Goal: Book appointment/travel/reservation

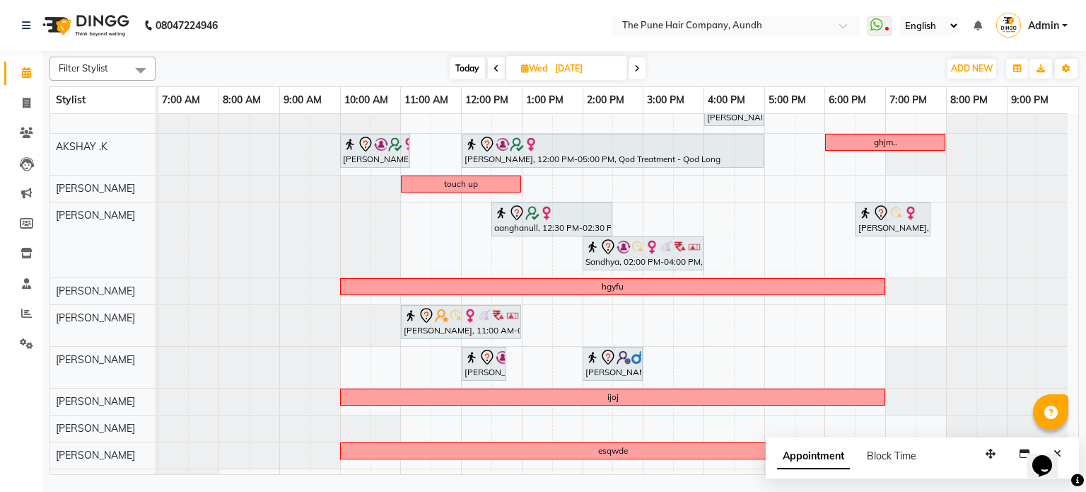
scroll to position [42, 0]
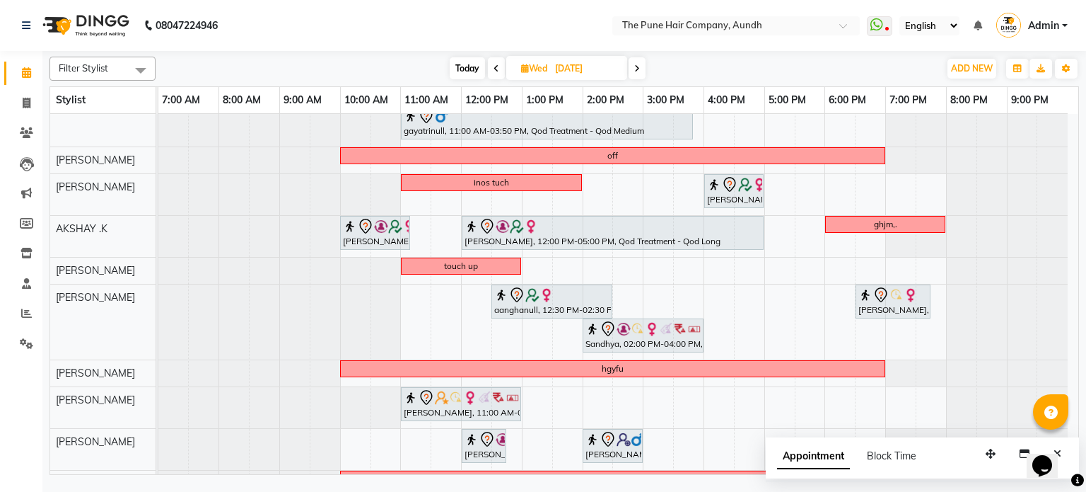
click at [639, 67] on icon at bounding box center [637, 68] width 6 height 8
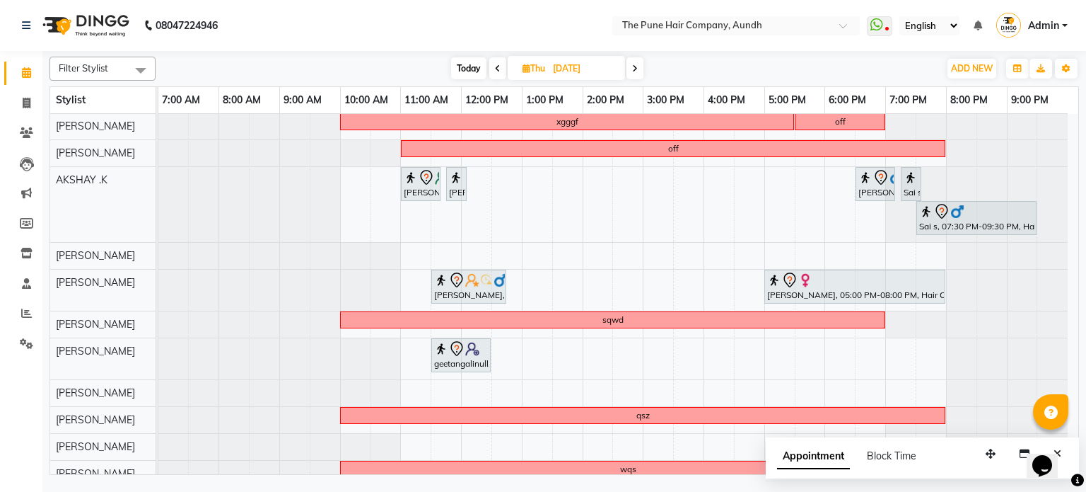
click at [639, 66] on span at bounding box center [635, 68] width 17 height 22
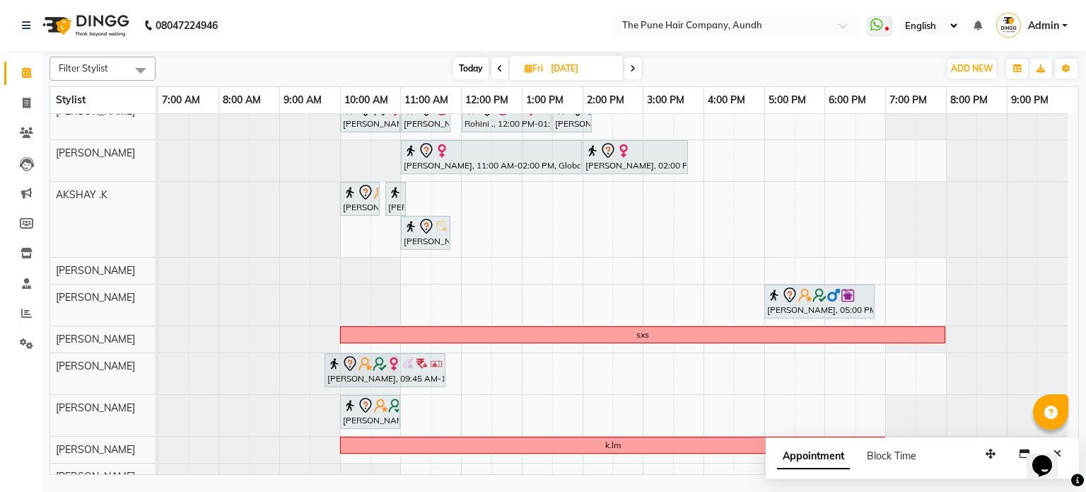
click at [461, 62] on span "Today" at bounding box center [470, 68] width 35 height 22
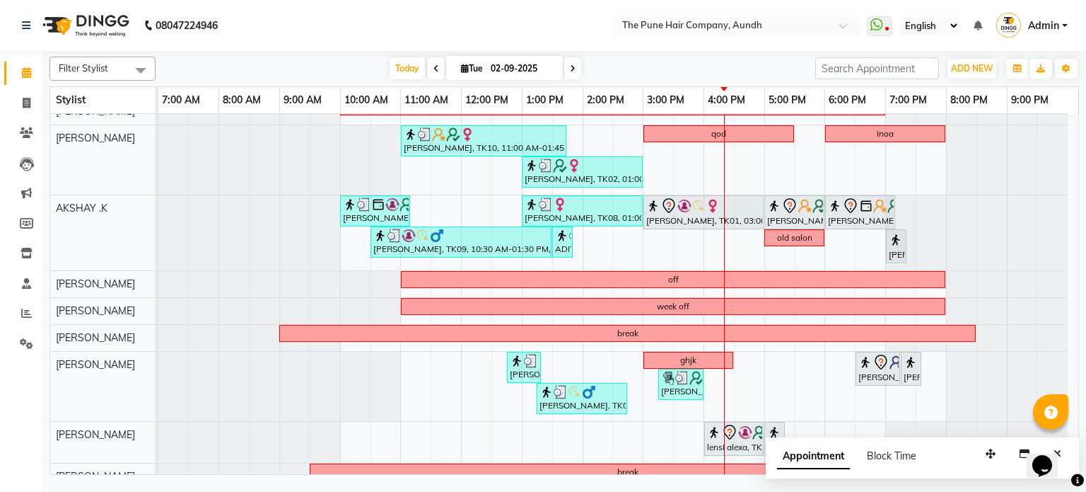
click at [572, 69] on icon at bounding box center [573, 68] width 6 height 8
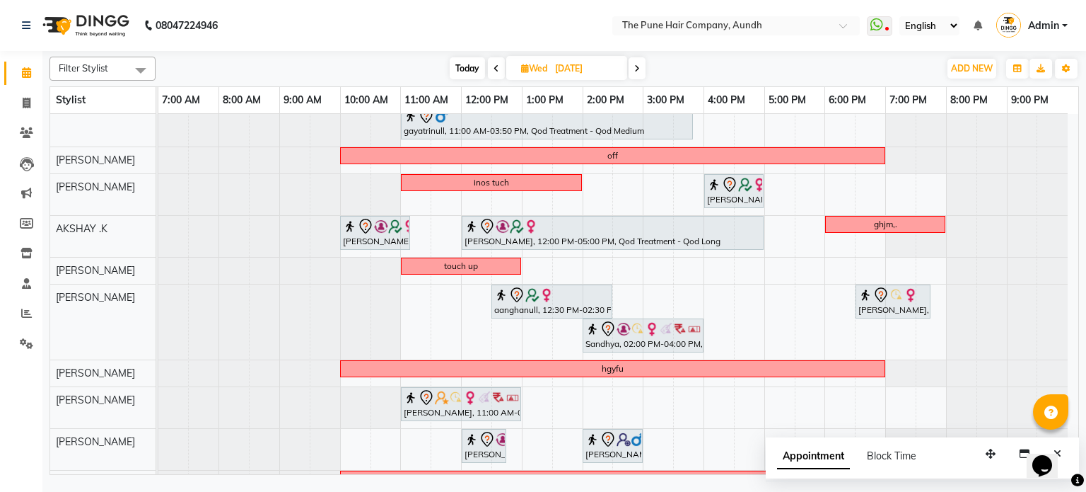
click at [641, 67] on span at bounding box center [637, 68] width 17 height 22
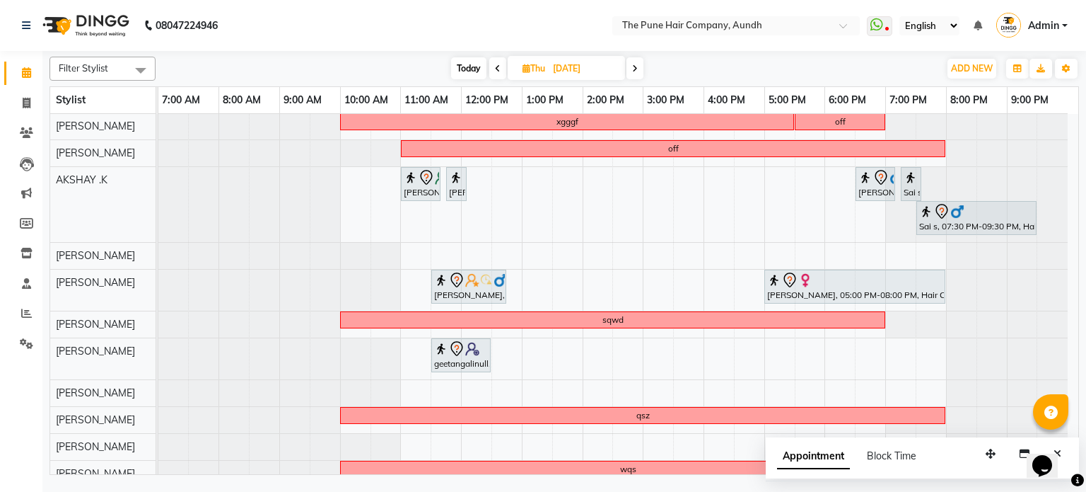
click at [470, 73] on span "Today" at bounding box center [468, 68] width 35 height 22
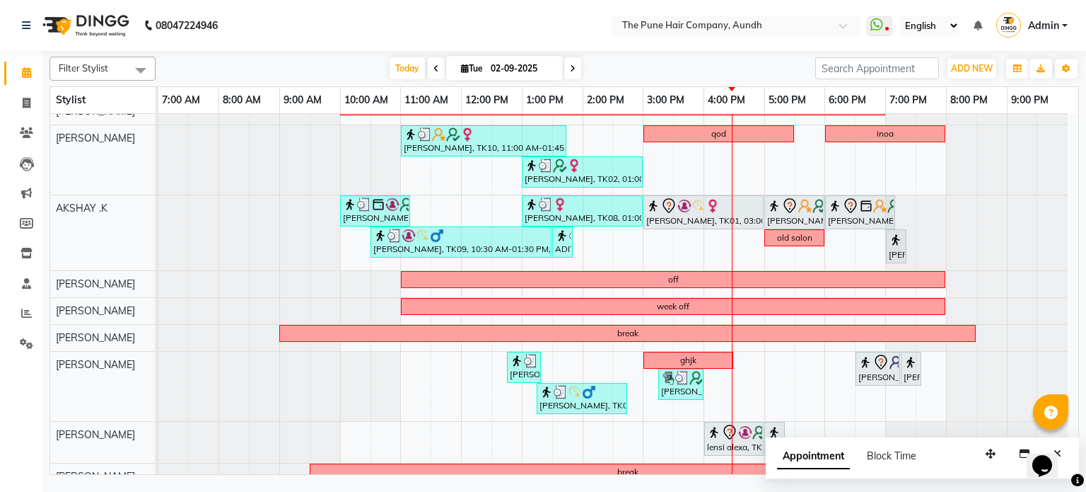
click at [571, 69] on icon at bounding box center [573, 68] width 6 height 8
type input "[DATE]"
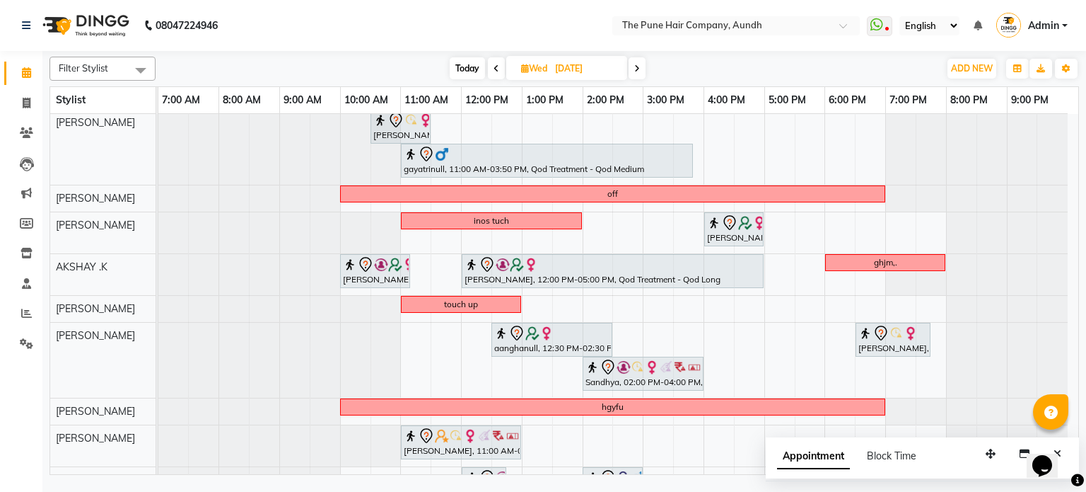
scroll to position [0, 0]
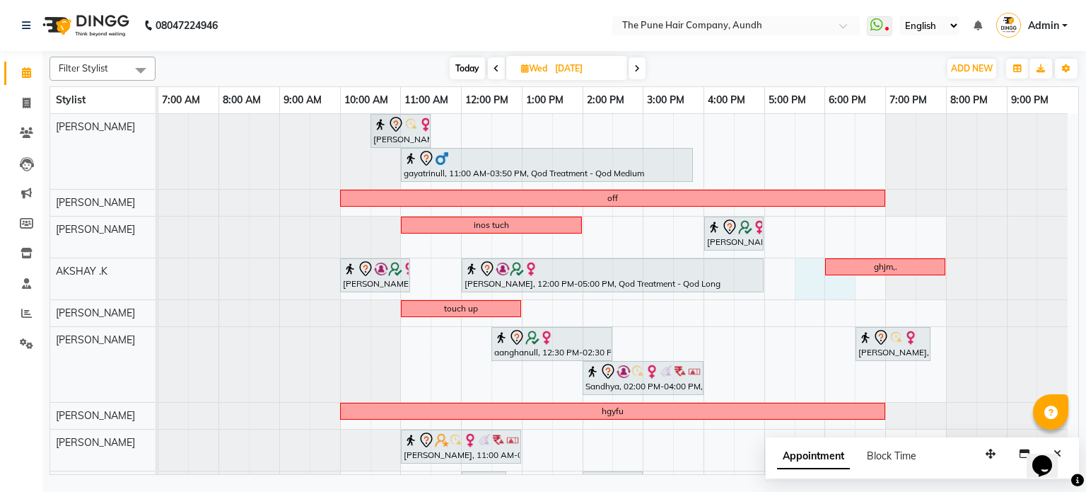
drag, startPoint x: 815, startPoint y: 279, endPoint x: 840, endPoint y: 279, distance: 24.8
click at [840, 279] on div "[PERSON_NAME], 10:30 AM-11:30 AM, Cut [DEMOGRAPHIC_DATA] ( Top Stylist ) gayatr…" at bounding box center [618, 387] width 920 height 547
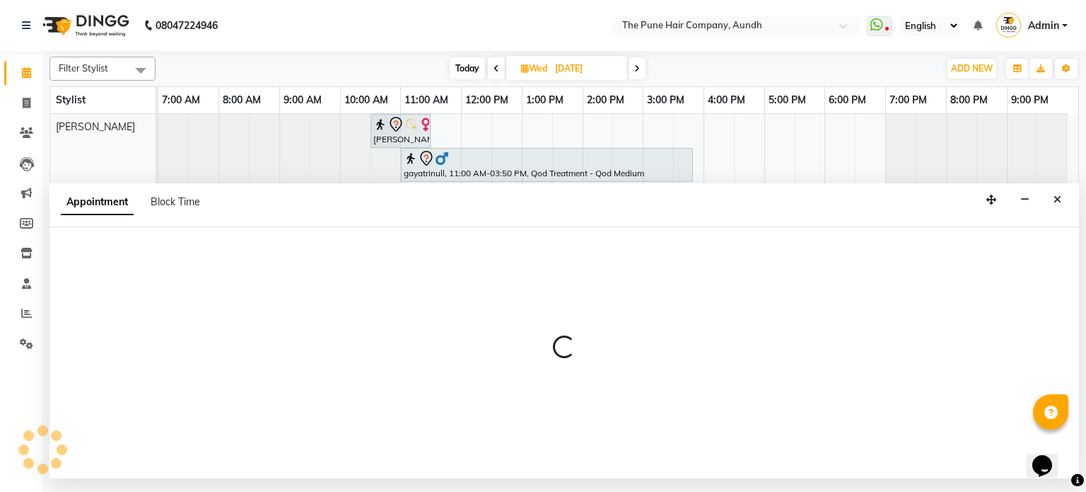
select select "6746"
select select "1050"
select select "tentative"
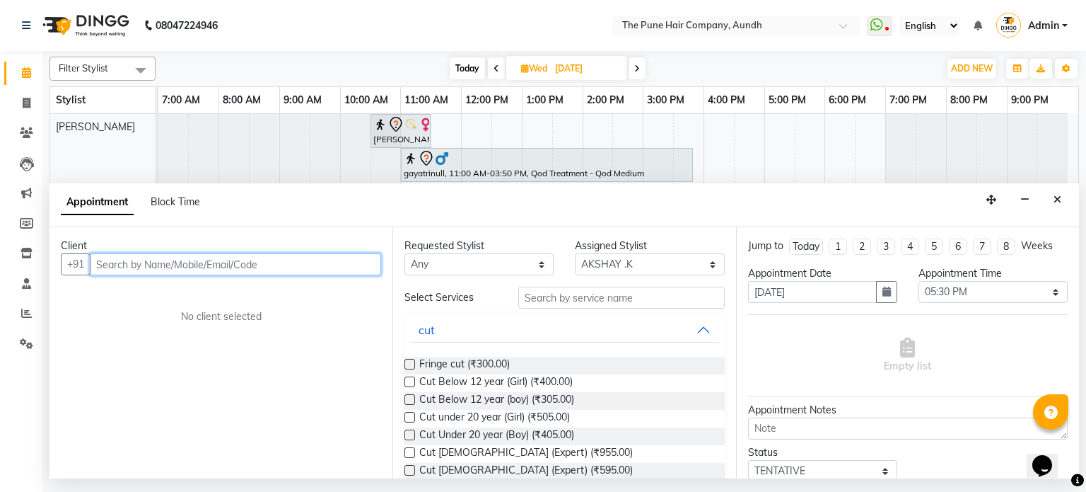
click at [214, 262] on input "text" at bounding box center [235, 264] width 291 height 22
click at [172, 260] on input "text" at bounding box center [235, 264] width 291 height 22
type input "s"
click at [148, 265] on input "text" at bounding box center [235, 264] width 291 height 22
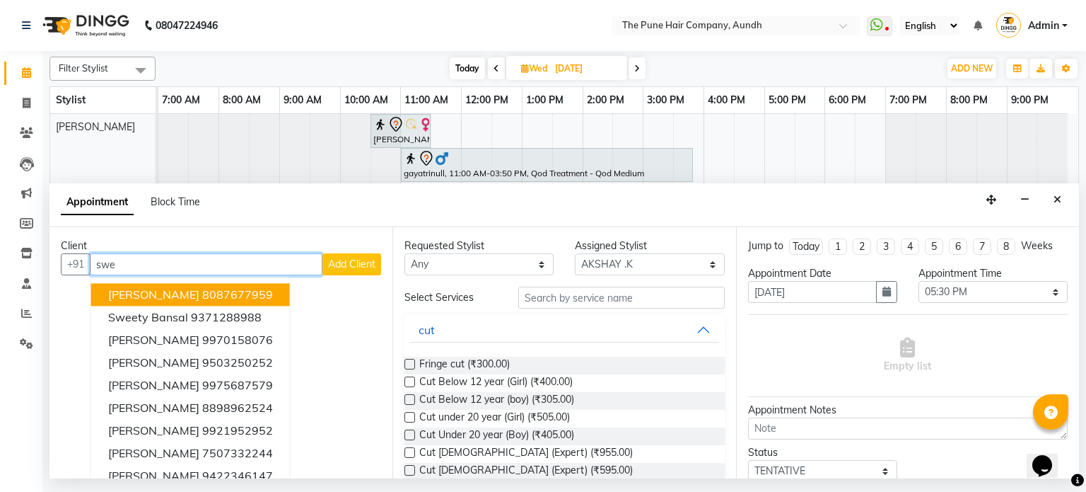
click at [138, 259] on input "swe" at bounding box center [206, 264] width 233 height 22
type input "s"
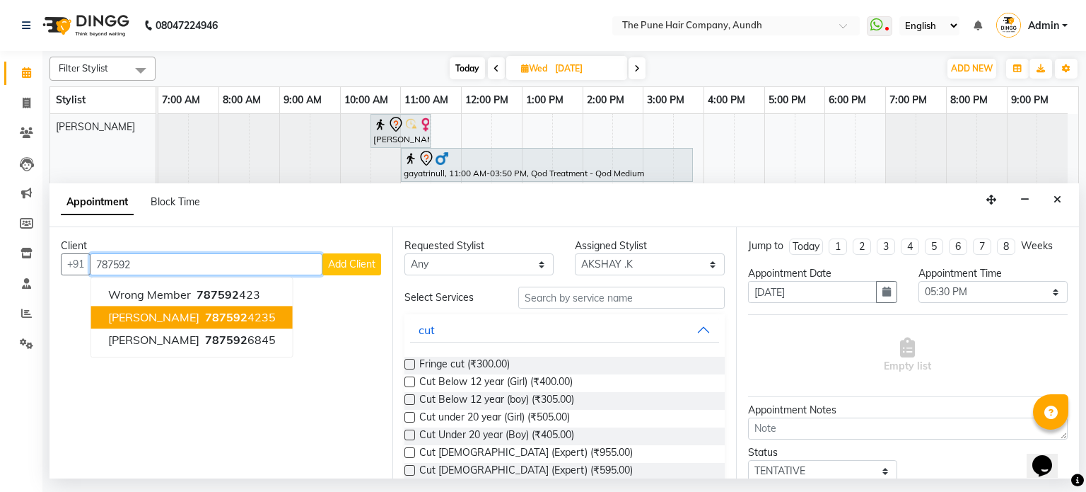
click at [124, 317] on span "[PERSON_NAME]" at bounding box center [153, 317] width 91 height 14
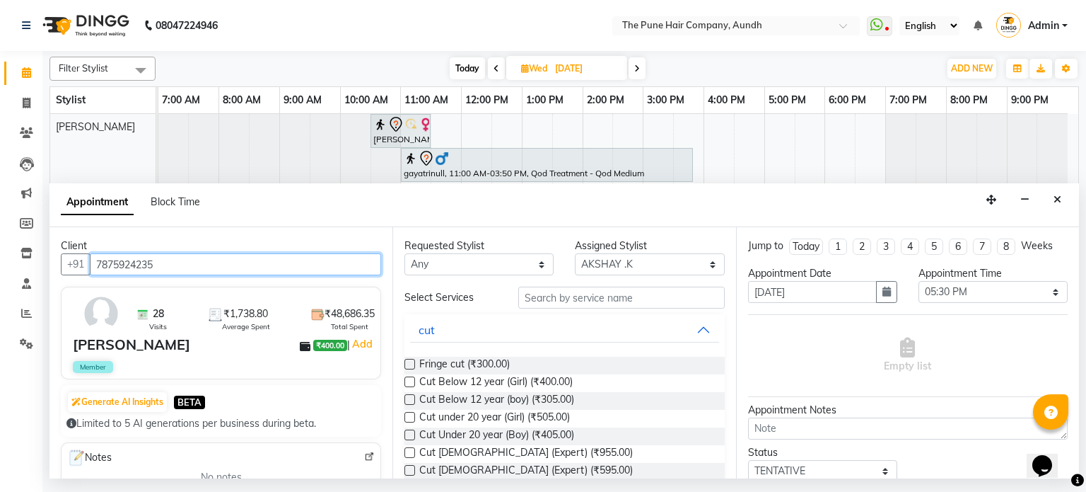
type input "7875924235"
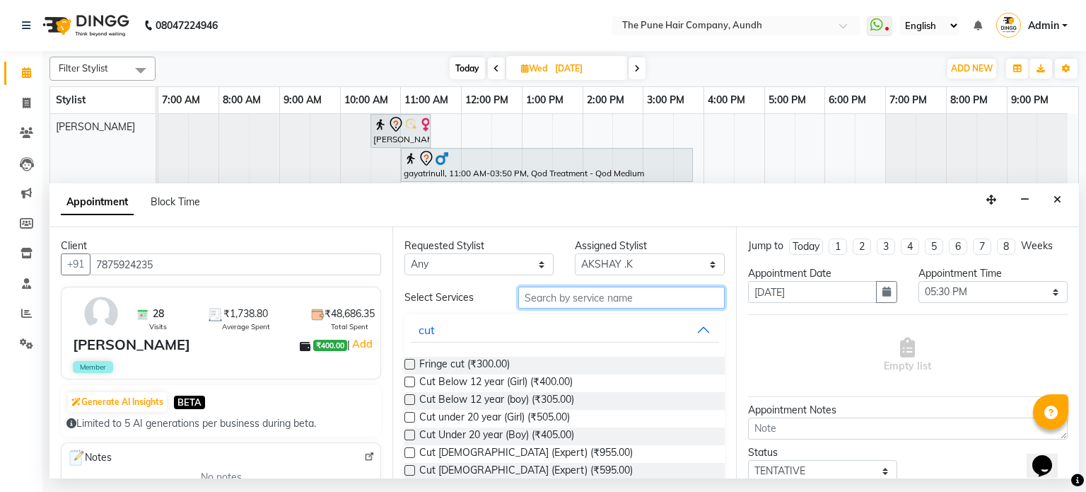
click at [574, 294] on input "text" at bounding box center [621, 297] width 207 height 22
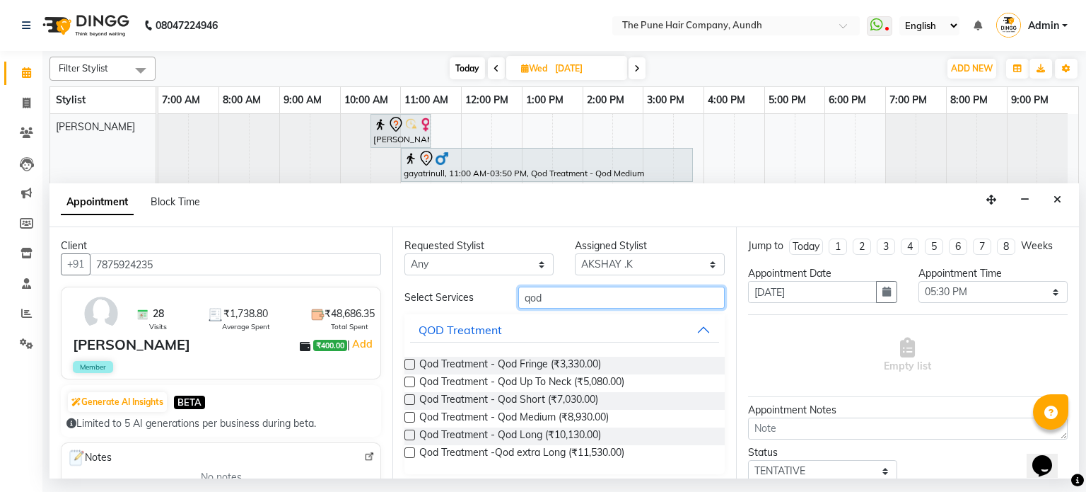
click at [552, 305] on input "qod" at bounding box center [621, 297] width 207 height 22
type input "q"
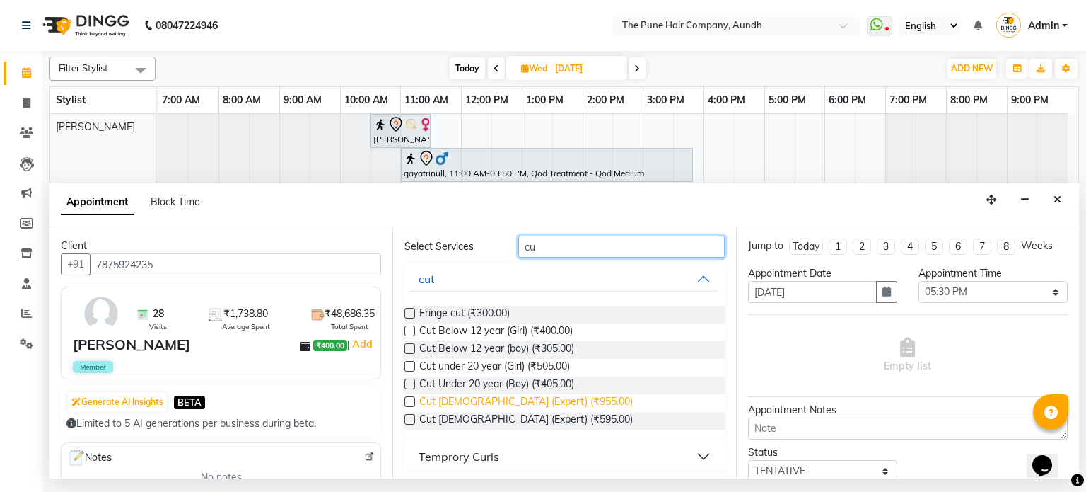
scroll to position [71, 0]
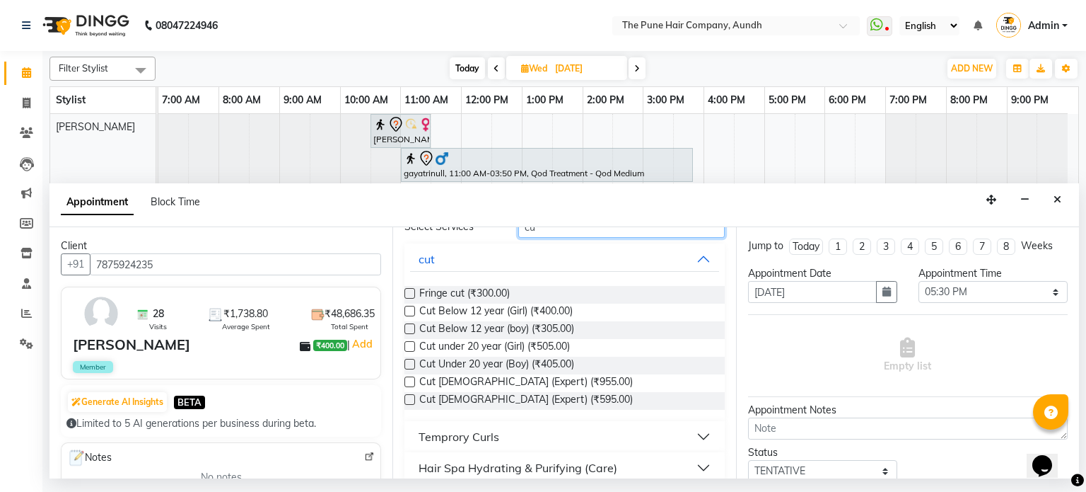
type input "cu"
click at [409, 401] on label at bounding box center [410, 399] width 11 height 11
click at [409, 401] on input "checkbox" at bounding box center [409, 400] width 9 height 9
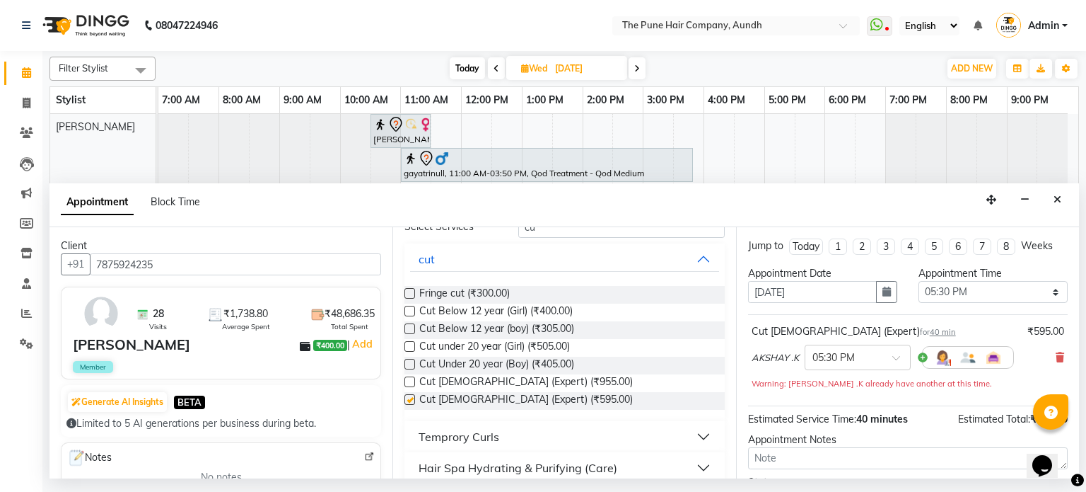
checkbox input "false"
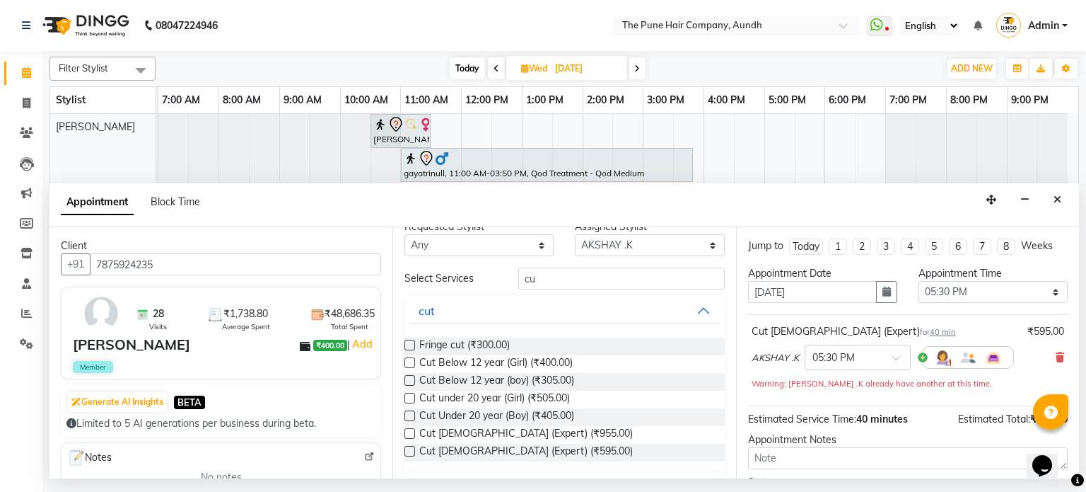
scroll to position [0, 0]
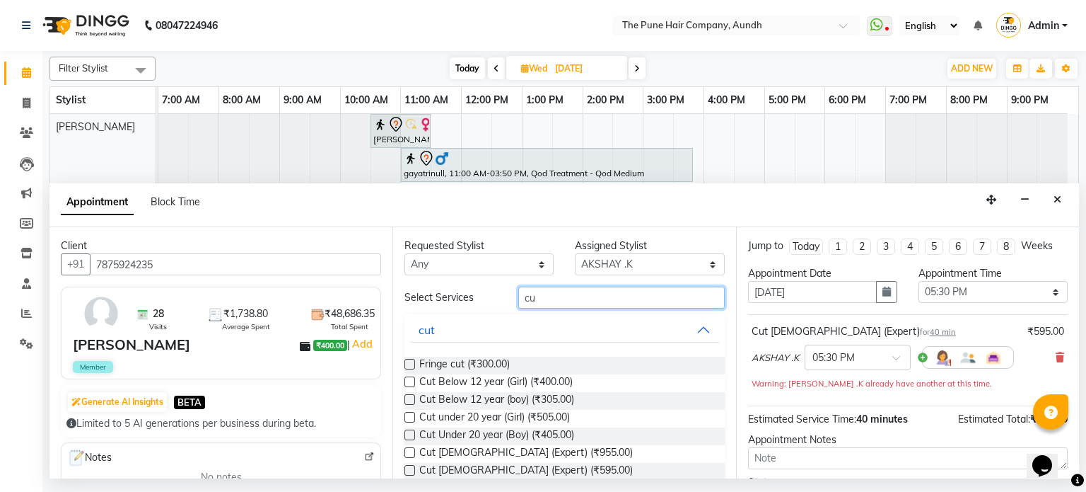
click at [571, 294] on input "cu" at bounding box center [621, 297] width 207 height 22
type input "c"
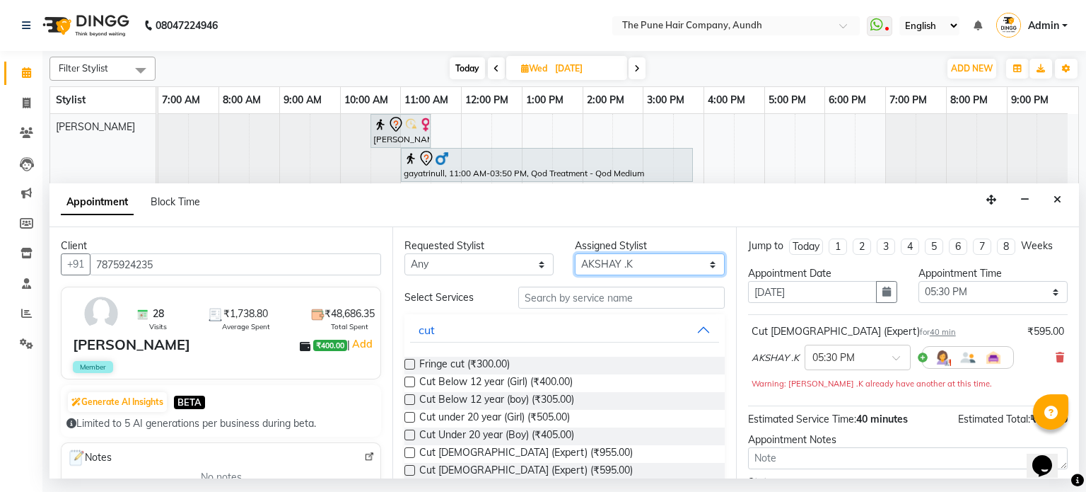
click at [640, 266] on select "Select AKSHAY .K [PERSON_NAME] kaif [PERSON_NAME] [PERSON_NAME] [PERSON_NAME] […" at bounding box center [649, 264] width 149 height 22
select select "49797"
click at [575, 253] on select "Select AKSHAY .K [PERSON_NAME] kaif [PERSON_NAME] [PERSON_NAME] [PERSON_NAME] […" at bounding box center [649, 264] width 149 height 22
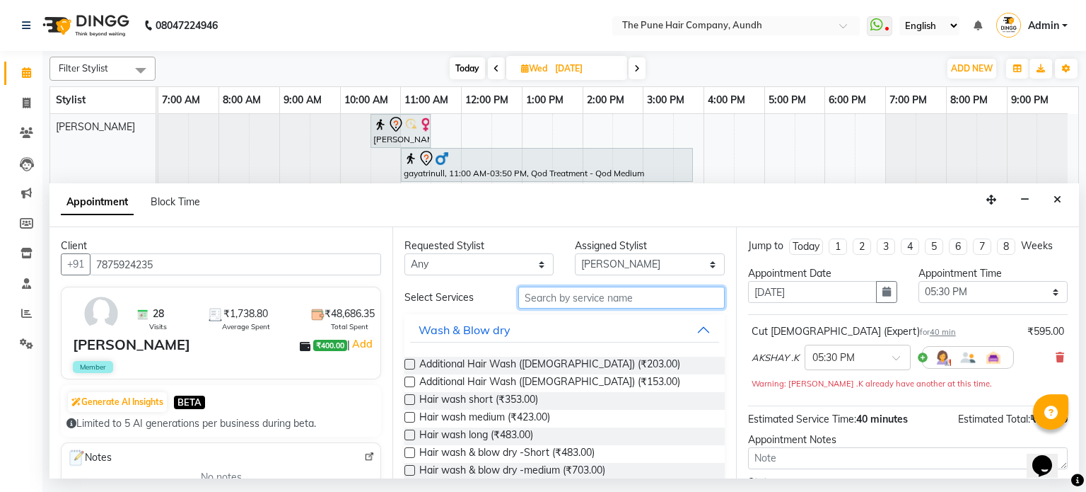
click at [548, 297] on input "text" at bounding box center [621, 297] width 207 height 22
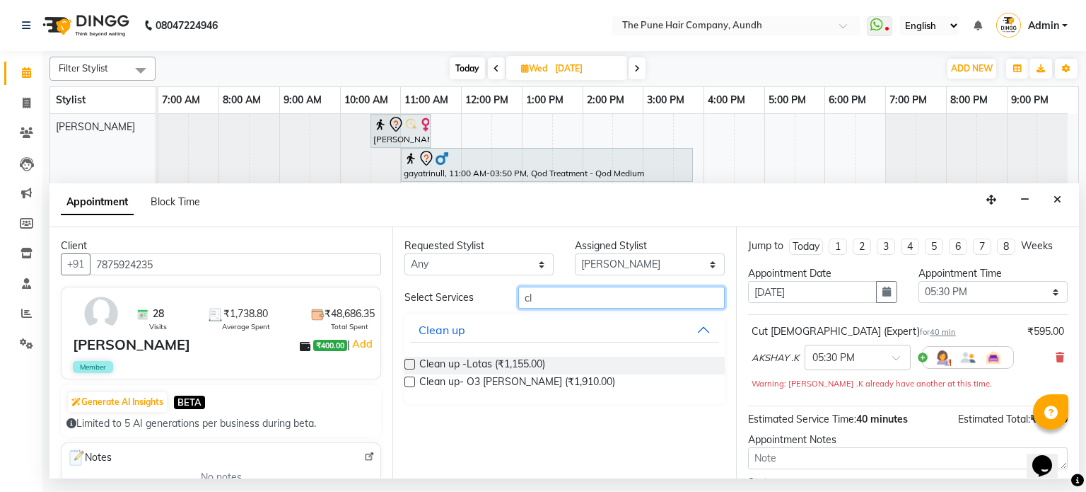
type input "cl"
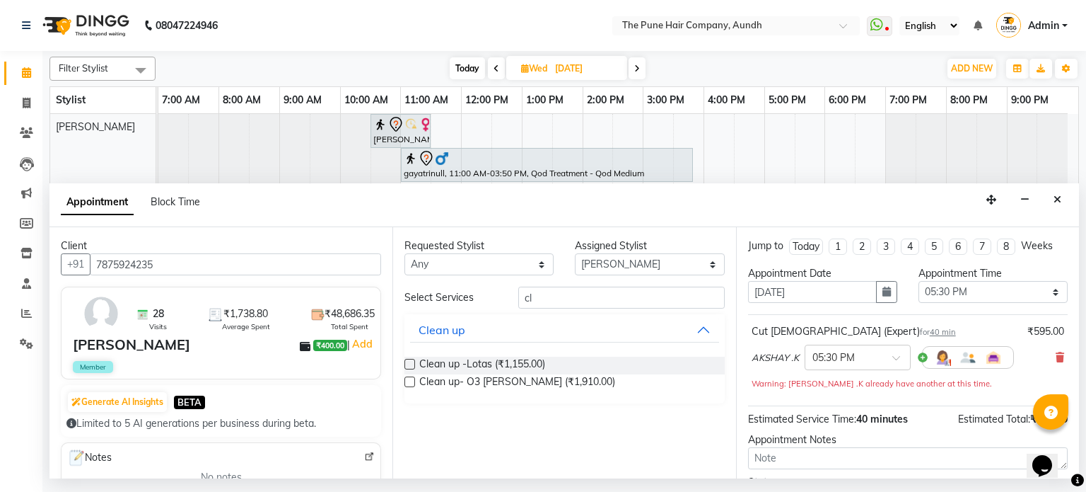
click at [411, 378] on label at bounding box center [410, 381] width 11 height 11
click at [411, 378] on input "checkbox" at bounding box center [409, 382] width 9 height 9
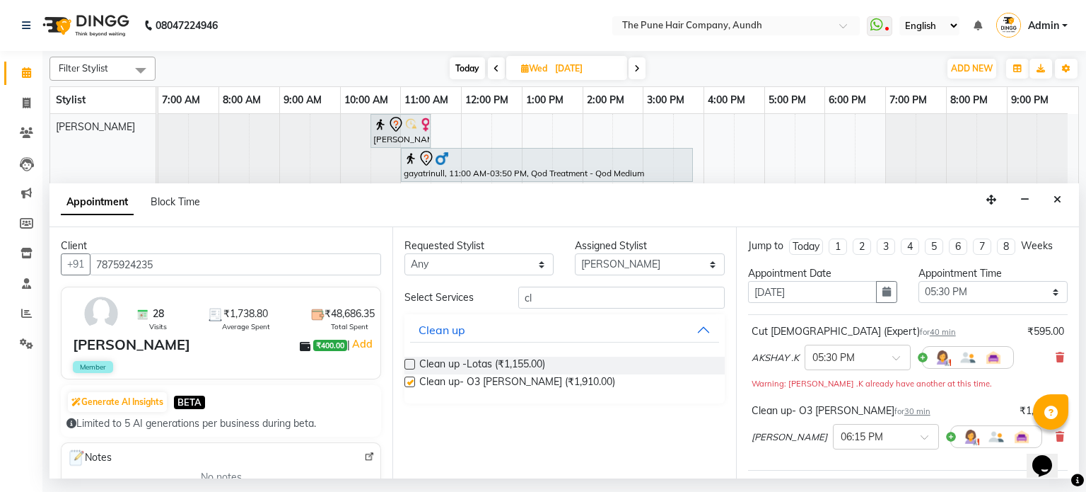
checkbox input "false"
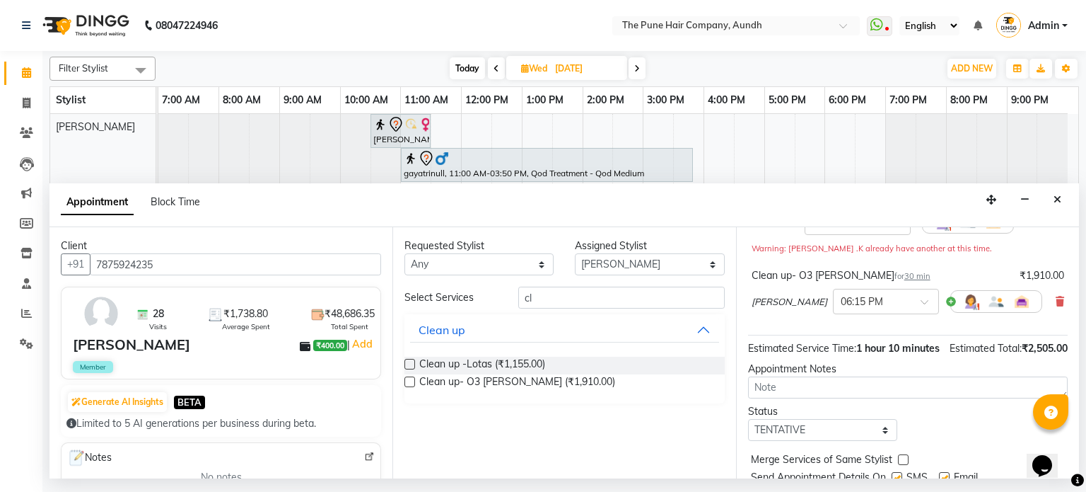
scroll to position [201, 0]
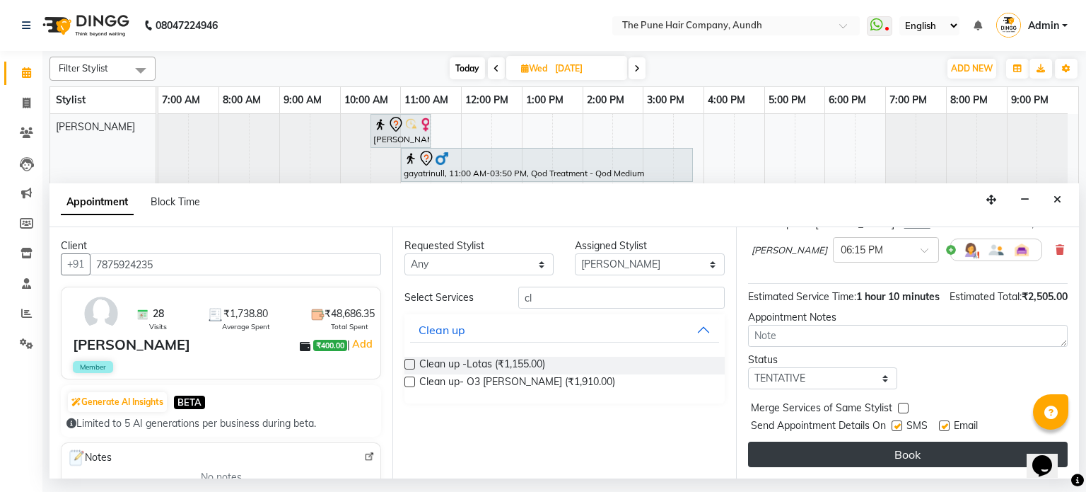
click at [885, 452] on button "Book" at bounding box center [908, 453] width 320 height 25
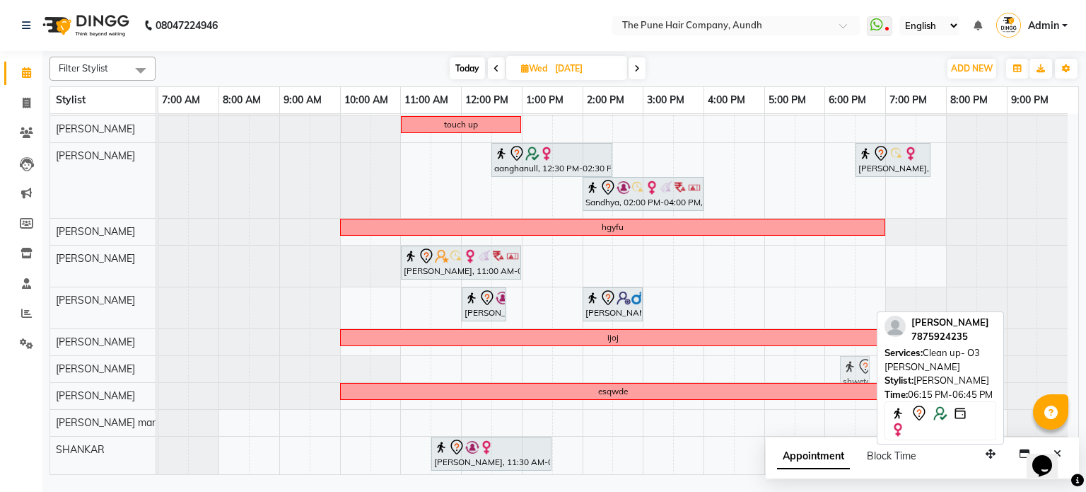
drag, startPoint x: 852, startPoint y: 302, endPoint x: 856, endPoint y: 365, distance: 63.1
click at [856, 365] on tbody "[PERSON_NAME], 10:30 AM-11:30 AM, Cut [DEMOGRAPHIC_DATA] ( Top Stylist ) gayatr…" at bounding box center [613, 195] width 910 height 564
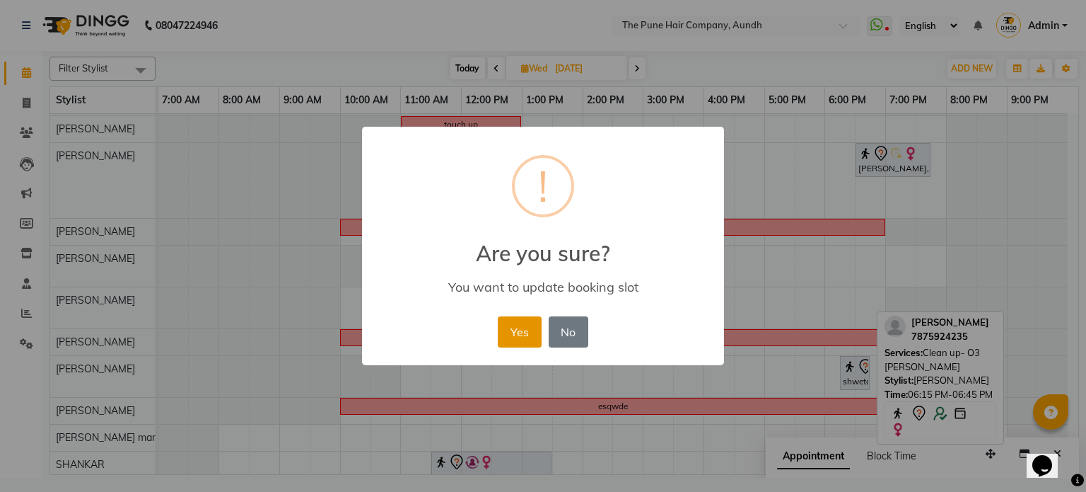
click at [519, 337] on button "Yes" at bounding box center [519, 331] width 43 height 31
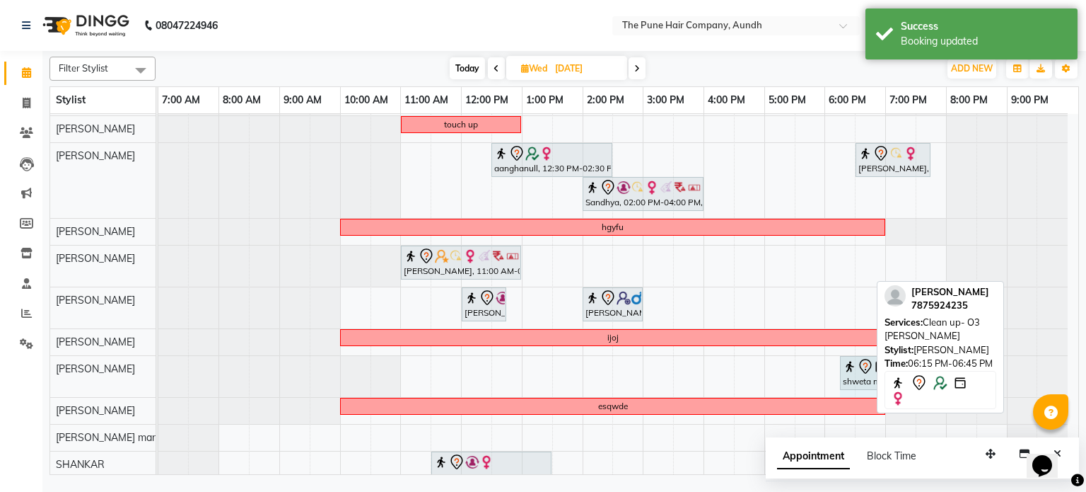
drag, startPoint x: 866, startPoint y: 371, endPoint x: 914, endPoint y: 361, distance: 48.3
click at [914, 361] on div "Filter Stylist Select All AKSHAY .K [PERSON_NAME] kaif [PERSON_NAME] [PERSON_NA…" at bounding box center [565, 263] width 1030 height 424
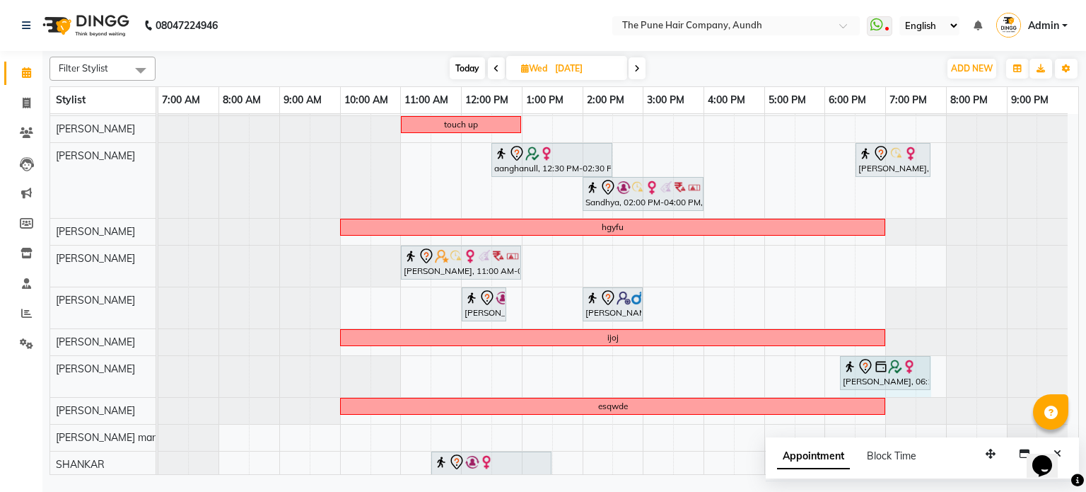
drag, startPoint x: 901, startPoint y: 376, endPoint x: 925, endPoint y: 366, distance: 25.7
click at [158, 366] on div "shweta mule, 06:15 PM-07:15 PM, Clean up- O3 [PERSON_NAME] shweta mule, 06:15 P…" at bounding box center [158, 376] width 0 height 41
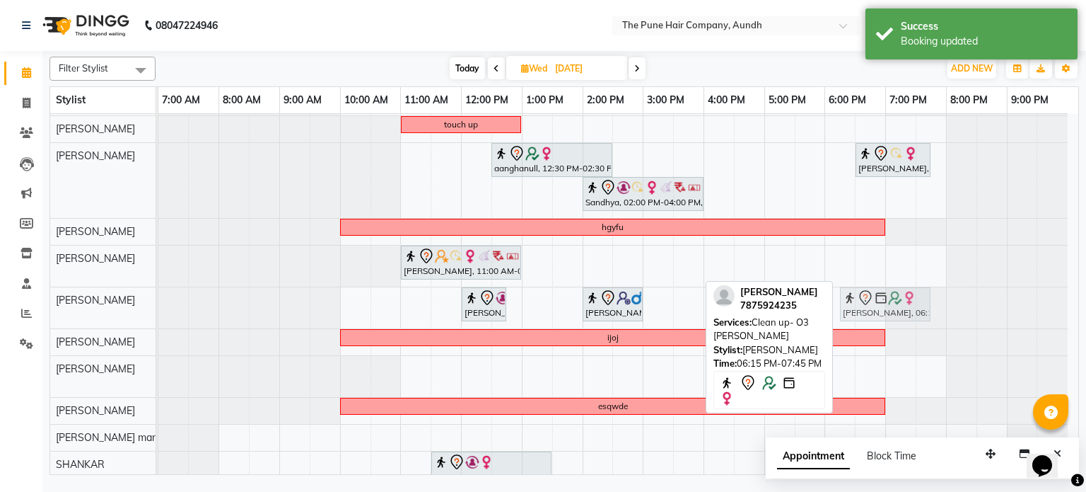
drag, startPoint x: 890, startPoint y: 368, endPoint x: 885, endPoint y: 293, distance: 75.8
click at [885, 293] on tbody "[PERSON_NAME], 10:30 AM-11:30 AM, Cut [DEMOGRAPHIC_DATA] ( Top Stylist ) gayatr…" at bounding box center [613, 202] width 910 height 579
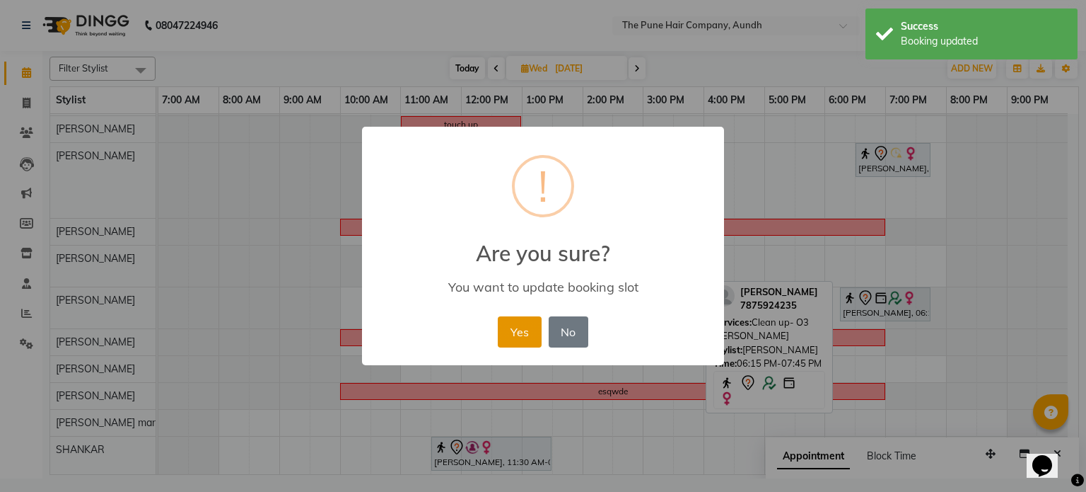
click at [518, 333] on button "Yes" at bounding box center [519, 331] width 43 height 31
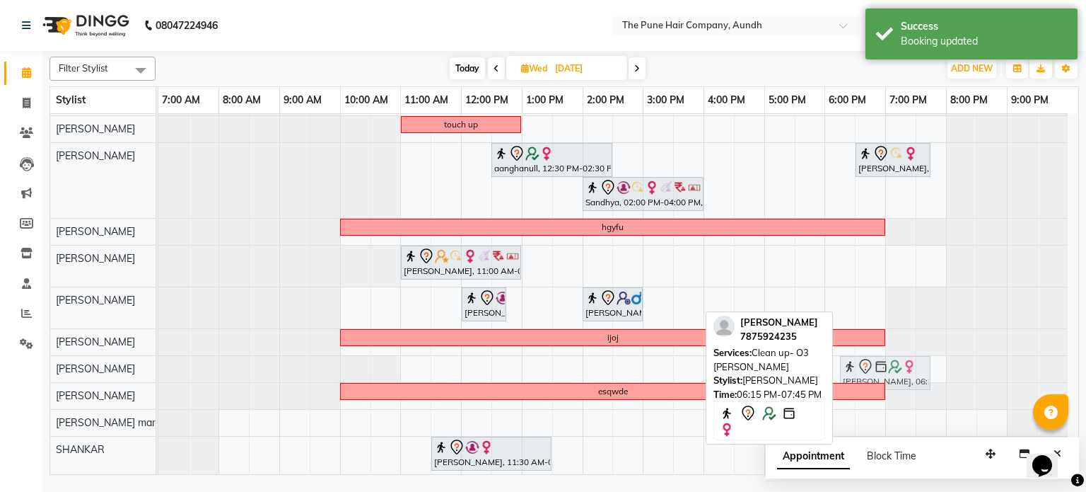
drag, startPoint x: 893, startPoint y: 296, endPoint x: 894, endPoint y: 358, distance: 61.5
click at [894, 358] on tbody "[PERSON_NAME], 10:30 AM-11:30 AM, Cut [DEMOGRAPHIC_DATA] ( Top Stylist ) gayatr…" at bounding box center [613, 195] width 910 height 564
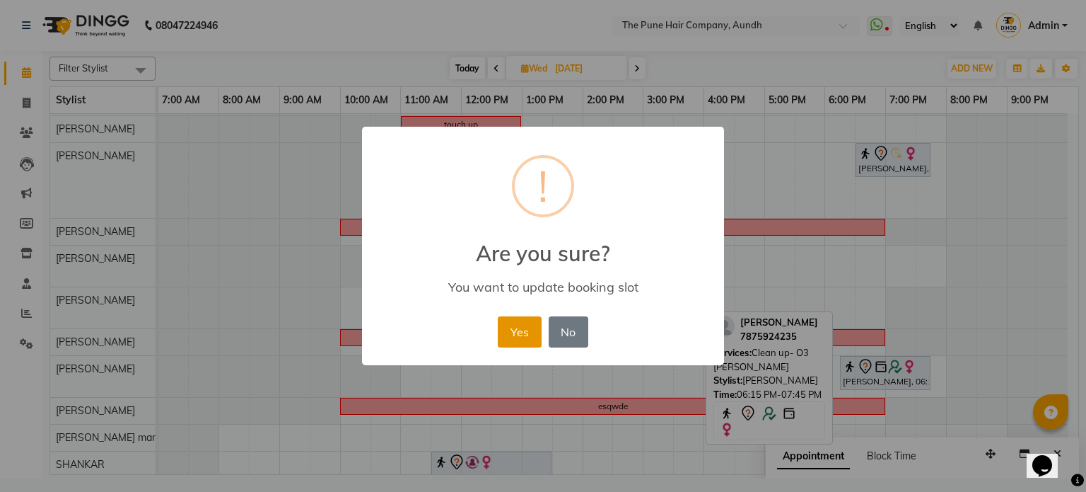
click at [515, 327] on button "Yes" at bounding box center [519, 331] width 43 height 31
